Goal: Check status: Check status

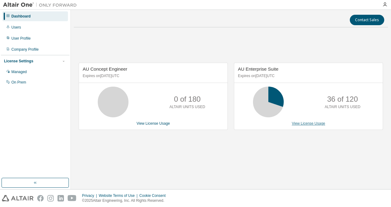
click at [305, 122] on link "View License Usage" at bounding box center [307, 123] width 33 height 4
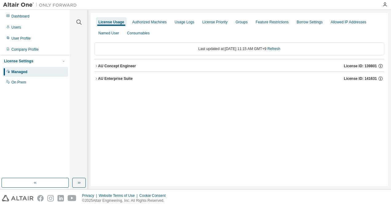
click at [96, 64] on button "AU Concept Engineer License ID: 139801" at bounding box center [239, 66] width 290 height 14
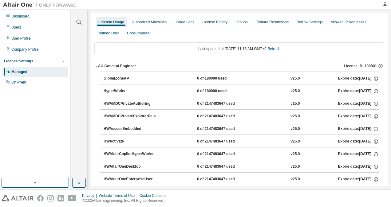
click at [95, 64] on icon "button" at bounding box center [96, 66] width 4 height 4
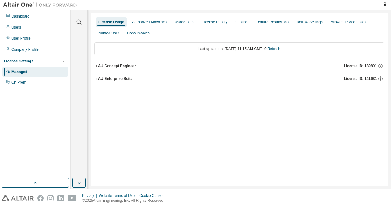
click at [98, 77] on icon "button" at bounding box center [96, 79] width 4 height 4
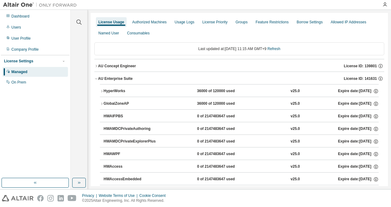
click at [102, 91] on icon "button" at bounding box center [101, 91] width 1 height 2
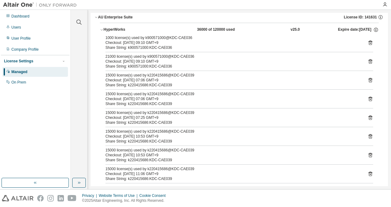
scroll to position [31, 0]
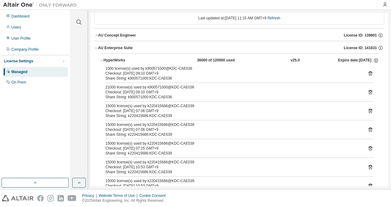
click at [95, 49] on icon "button" at bounding box center [96, 48] width 4 height 4
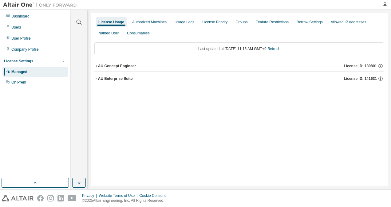
scroll to position [0, 0]
